Goal: Information Seeking & Learning: Learn about a topic

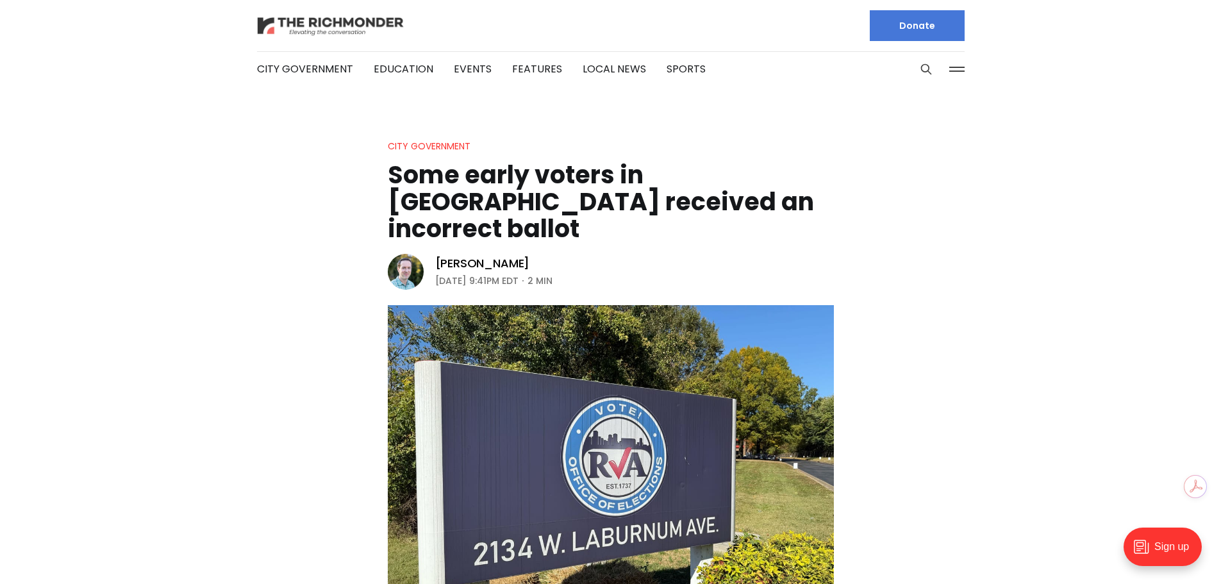
click at [378, 26] on img at bounding box center [330, 26] width 147 height 22
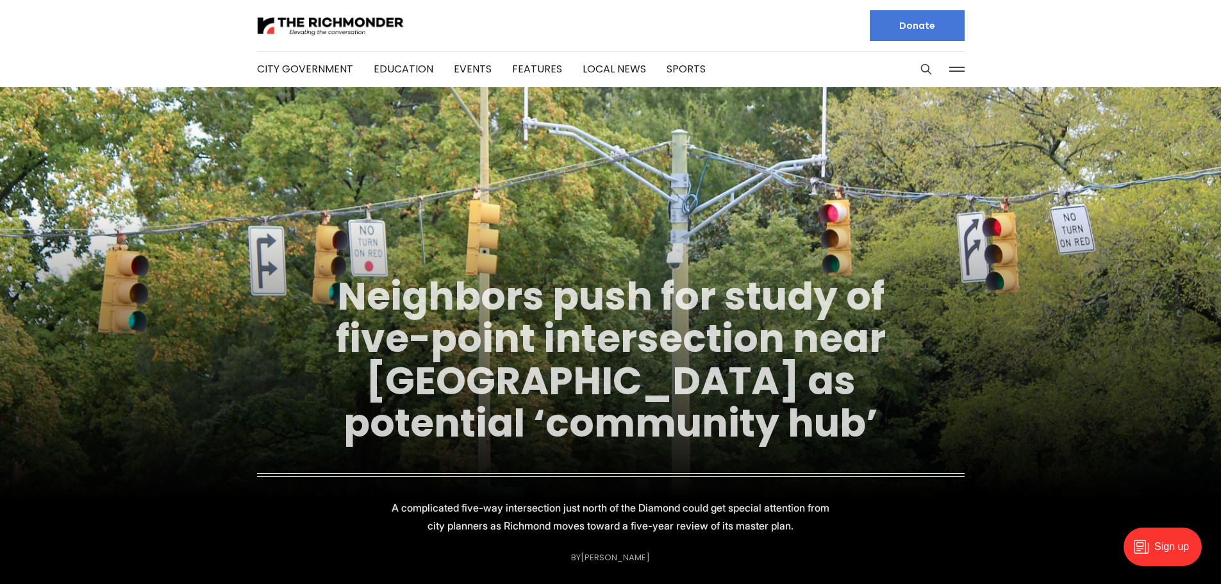
click at [553, 387] on link "Neighbors push for study of five-point intersection near [GEOGRAPHIC_DATA] as p…" at bounding box center [611, 359] width 550 height 181
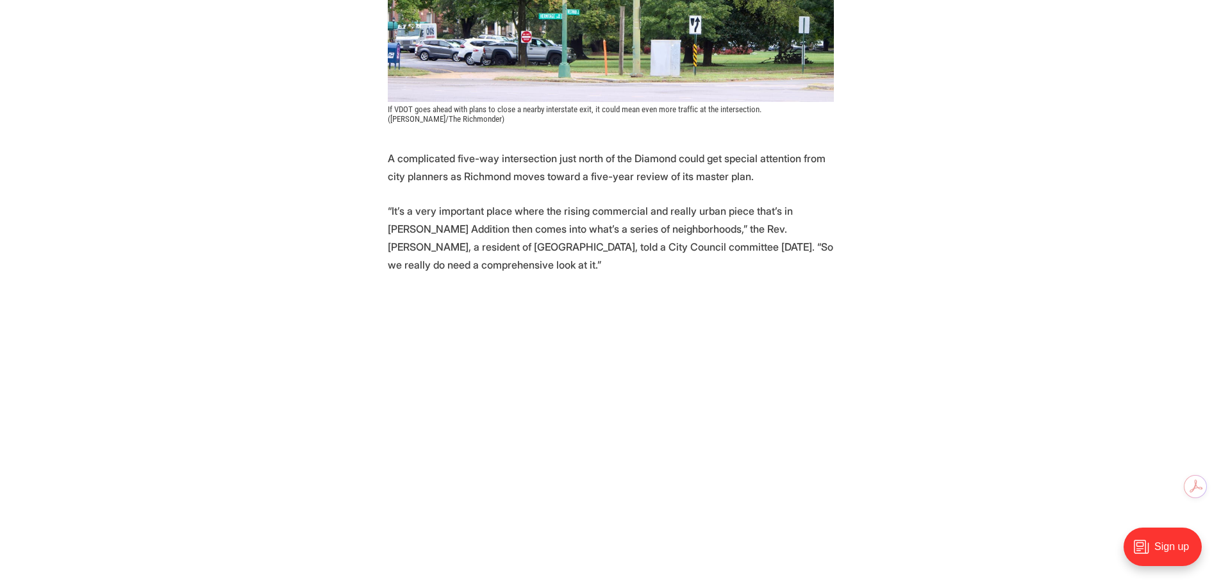
scroll to position [577, 0]
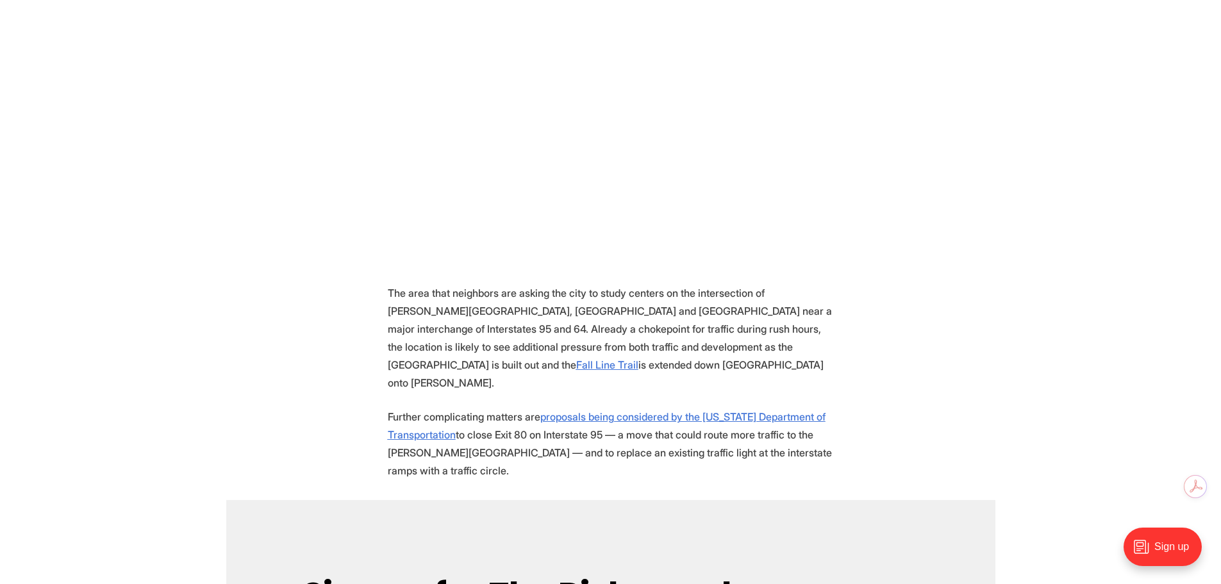
scroll to position [705, 0]
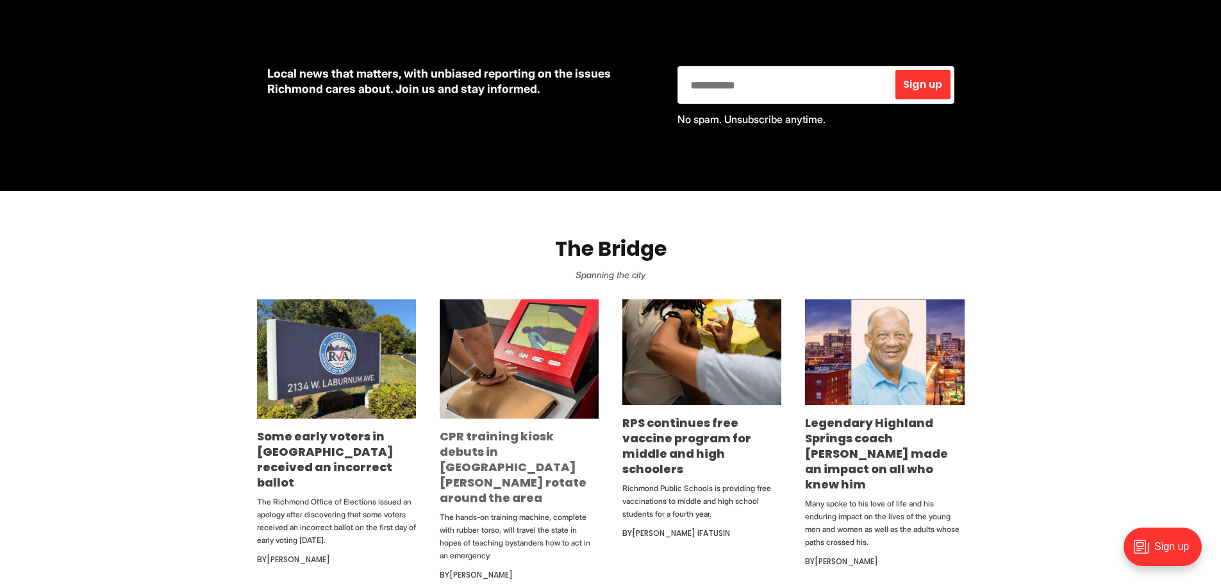
click at [469, 442] on link "CPR training kiosk debuts in [GEOGRAPHIC_DATA][PERSON_NAME] rotate around the a…" at bounding box center [513, 467] width 147 height 78
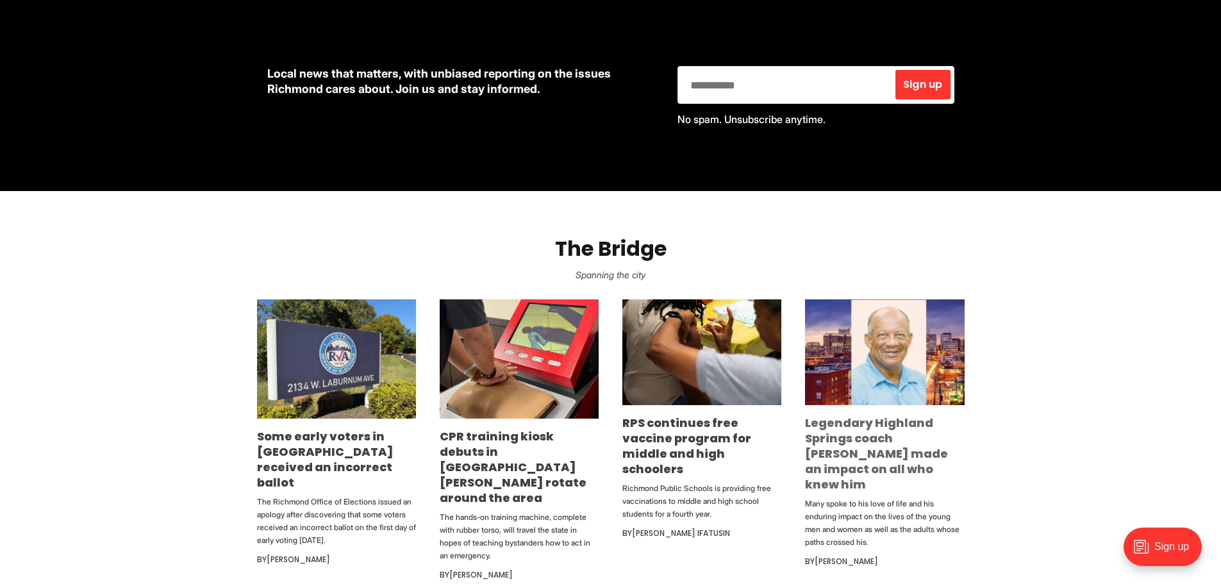
click at [882, 460] on link "Legendary Highland Springs coach [PERSON_NAME] made an impact on all who knew h…" at bounding box center [876, 454] width 143 height 78
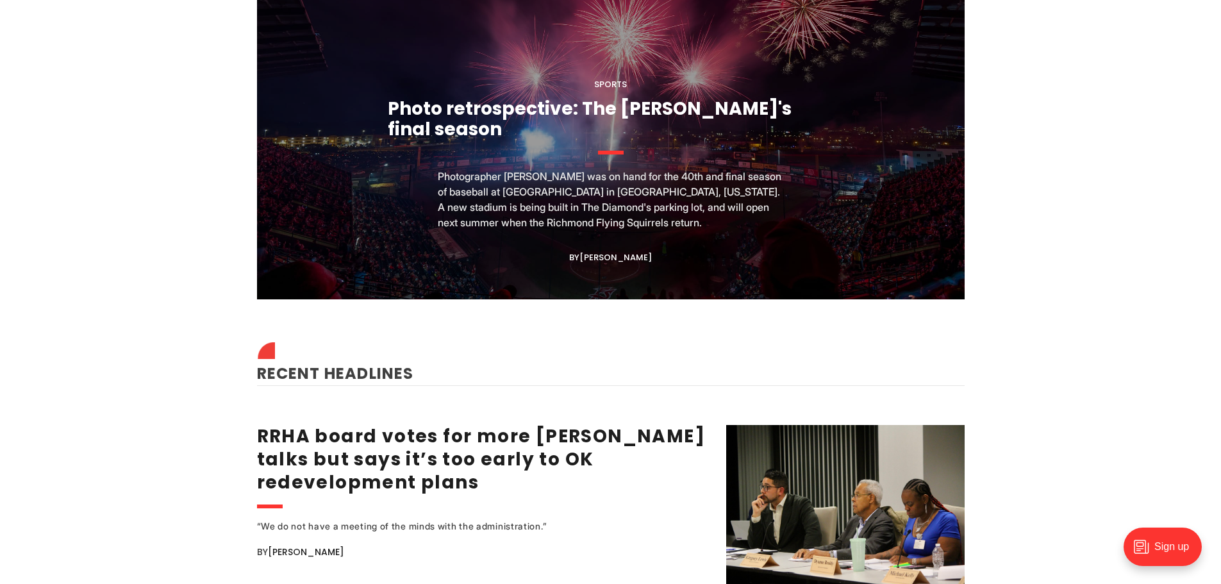
scroll to position [1154, 0]
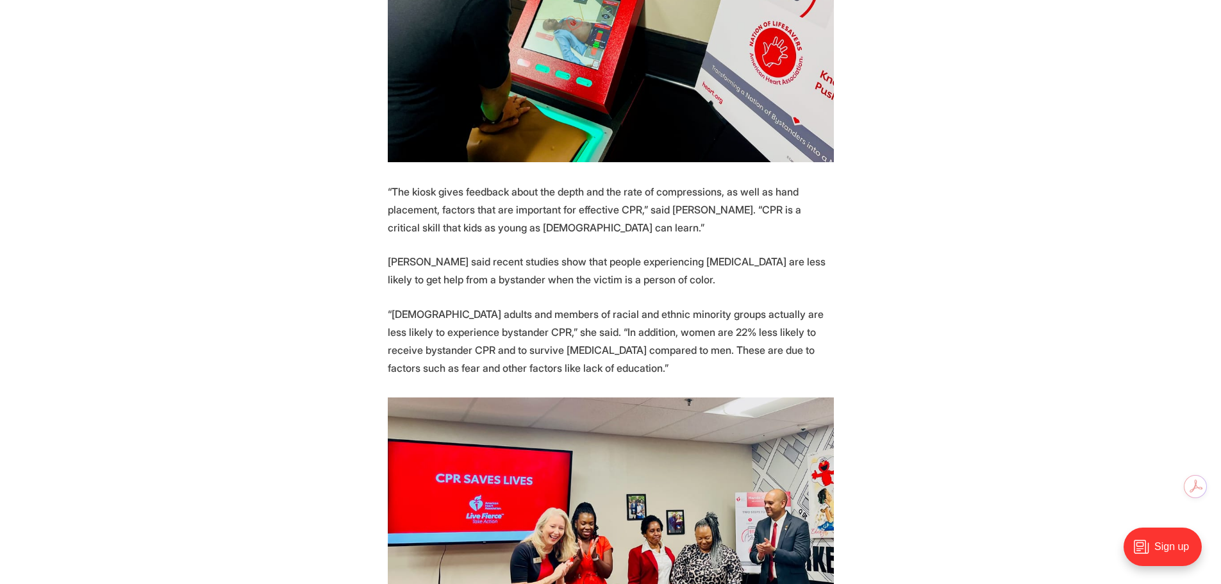
scroll to position [1282, 0]
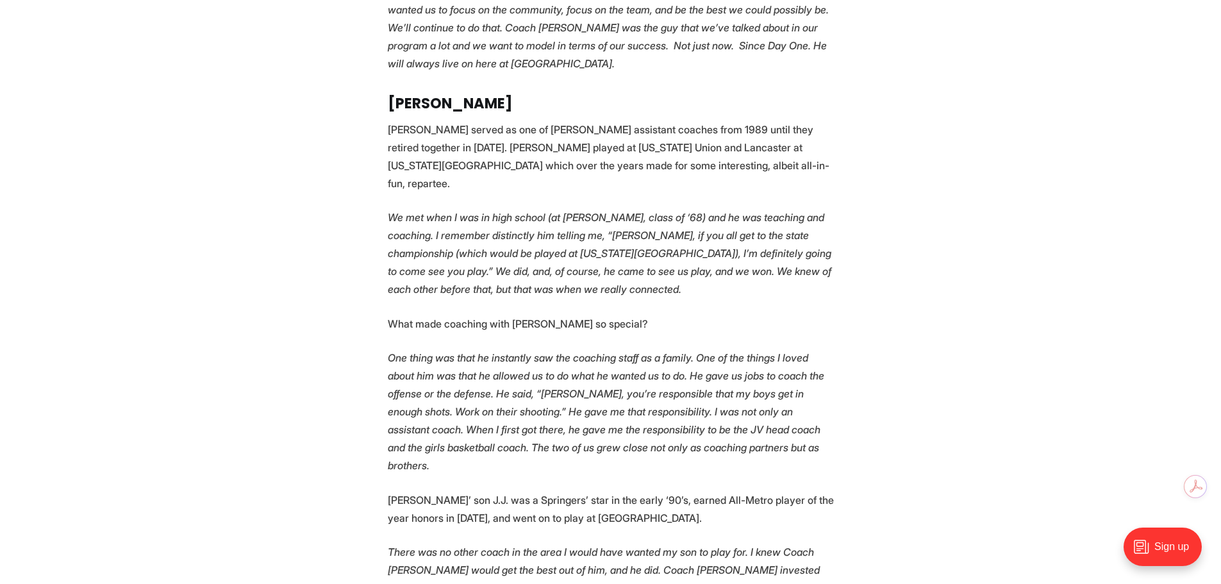
scroll to position [3525, 0]
